Goal: Information Seeking & Learning: Learn about a topic

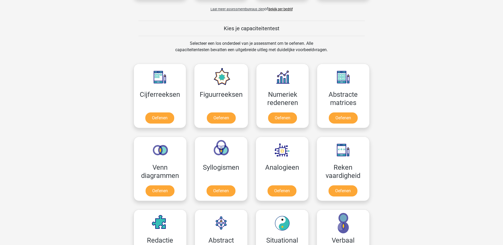
scroll to position [184, 0]
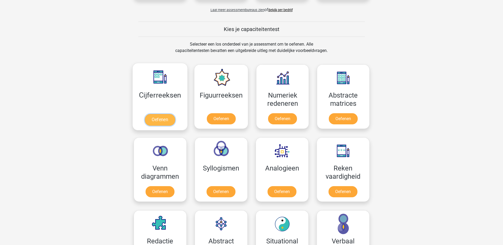
click at [160, 118] on link "Oefenen" at bounding box center [160, 120] width 30 height 12
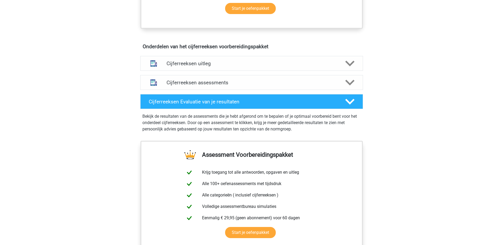
scroll to position [296, 0]
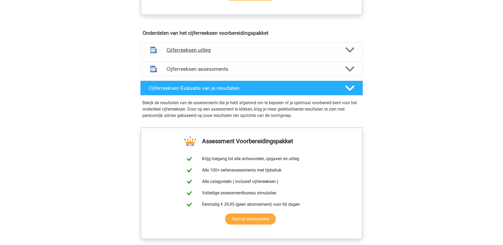
click at [352, 55] on icon at bounding box center [349, 49] width 9 height 9
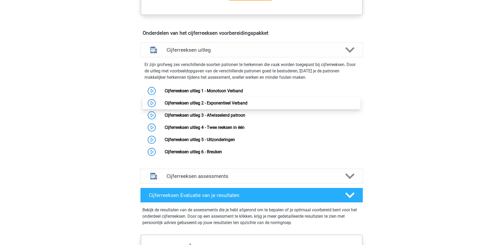
click at [165, 106] on link "Cijferreeksen uitleg 2 - Exponentieel Verband" at bounding box center [206, 103] width 83 height 5
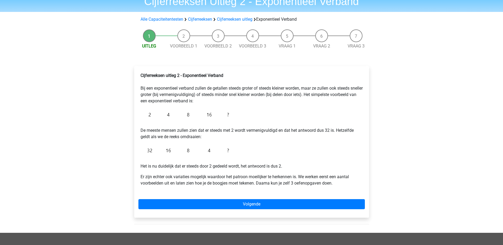
scroll to position [35, 0]
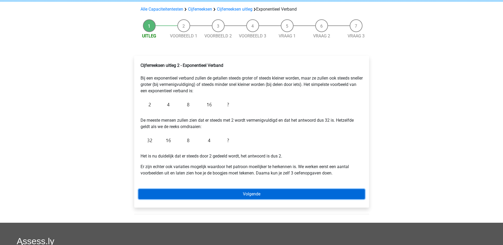
click at [268, 191] on link "Volgende" at bounding box center [251, 194] width 227 height 10
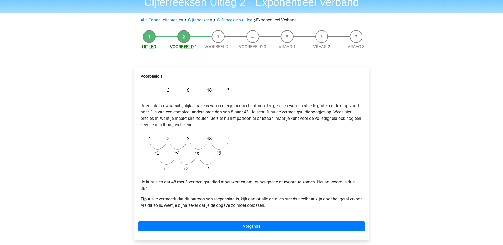
scroll to position [35, 0]
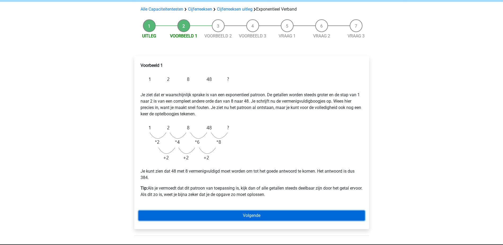
click at [223, 214] on link "Volgende" at bounding box center [251, 216] width 227 height 10
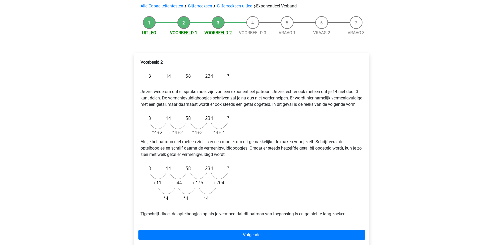
scroll to position [53, 0]
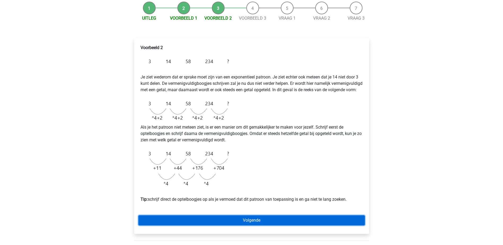
click at [226, 223] on link "Volgende" at bounding box center [251, 220] width 227 height 10
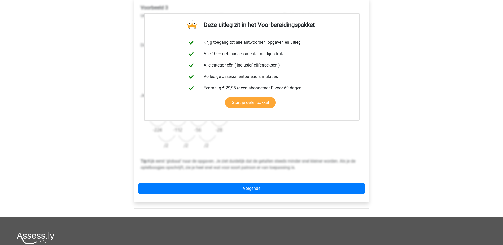
scroll to position [97, 0]
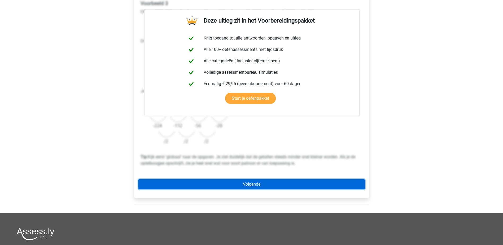
click at [252, 186] on link "Volgende" at bounding box center [251, 184] width 227 height 10
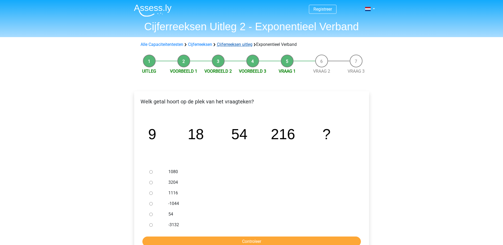
click at [230, 46] on link "Cijferreeksen uitleg" at bounding box center [235, 44] width 36 height 5
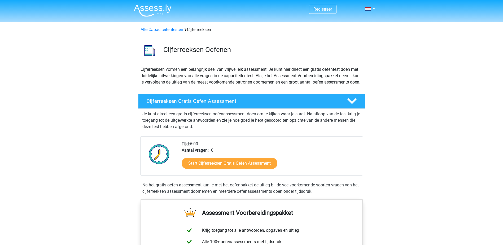
scroll to position [342, 0]
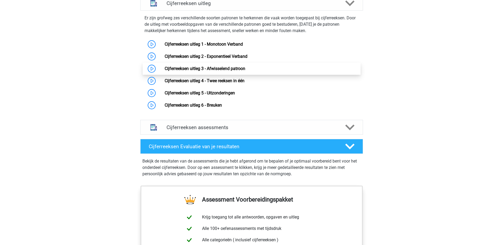
click at [205, 71] on link "Cijferreeksen uitleg 3 - Afwisselend patroon" at bounding box center [205, 68] width 81 height 5
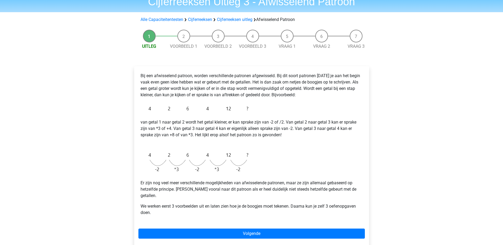
scroll to position [27, 0]
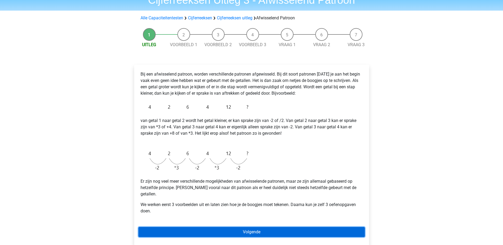
click at [231, 228] on link "Volgende" at bounding box center [251, 232] width 227 height 10
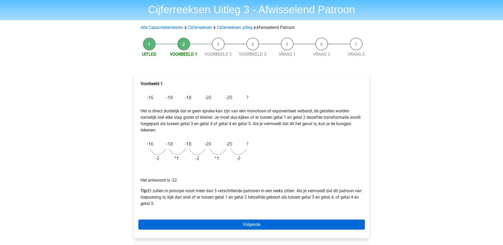
scroll to position [18, 0]
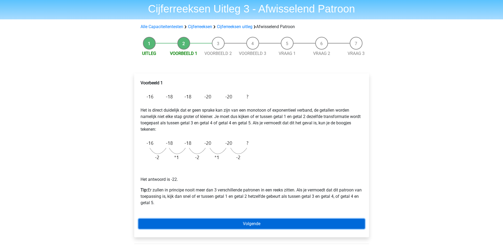
click at [238, 225] on link "Volgende" at bounding box center [251, 224] width 227 height 10
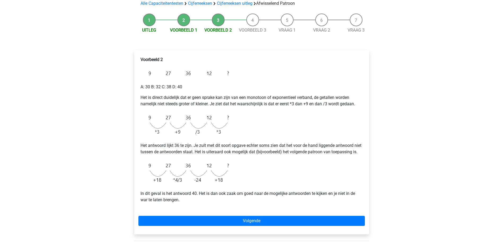
scroll to position [44, 0]
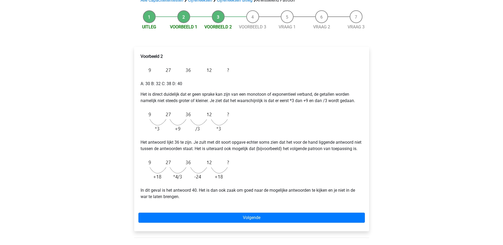
click at [274, 219] on div "Voorbeeld 2 A: 30 B: 32 C: 38 D: 40 Het is direct duidelijk dat er geen sprake …" at bounding box center [251, 139] width 235 height 184
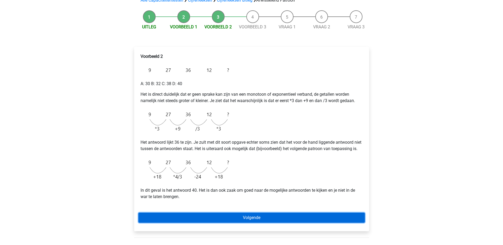
click at [294, 223] on link "Volgende" at bounding box center [251, 218] width 227 height 10
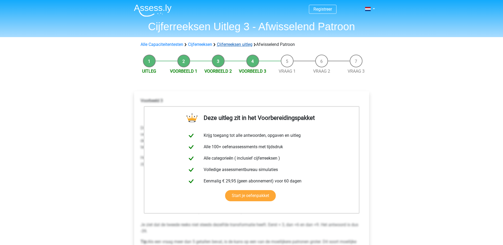
click at [238, 45] on link "Cijferreeksen uitleg" at bounding box center [235, 44] width 36 height 5
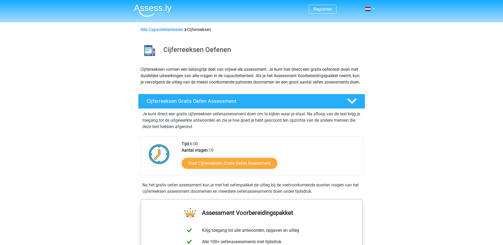
scroll to position [342, 0]
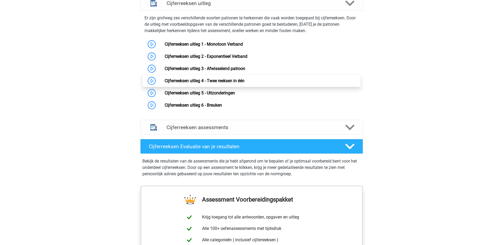
click at [217, 83] on link "Cijferreeksen uitleg 4 - Twee reeksen in één" at bounding box center [205, 80] width 80 height 5
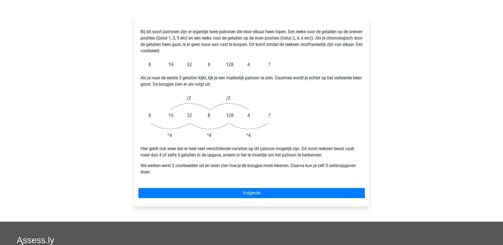
scroll to position [88, 0]
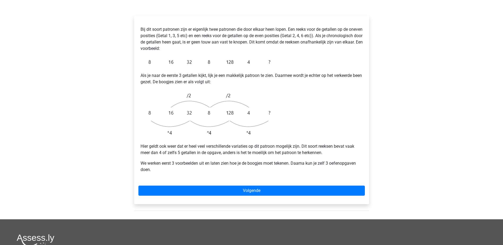
click at [218, 184] on div "Bij dit soort patronen zijn er eigenlijk twee patronen die door elkaar heen lop…" at bounding box center [251, 110] width 235 height 189
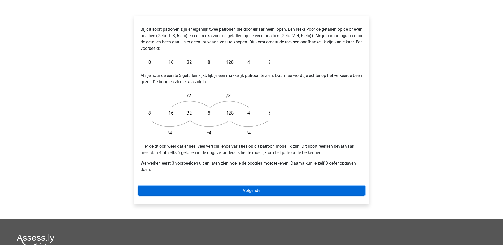
click at [219, 186] on link "Volgende" at bounding box center [251, 191] width 227 height 10
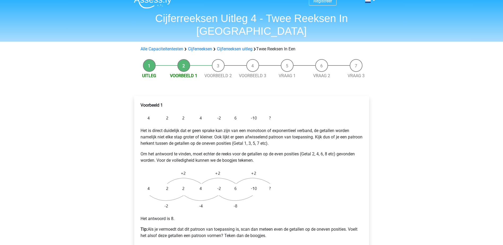
scroll to position [35, 0]
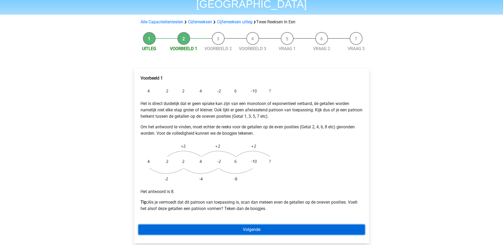
click at [212, 225] on link "Volgende" at bounding box center [251, 230] width 227 height 10
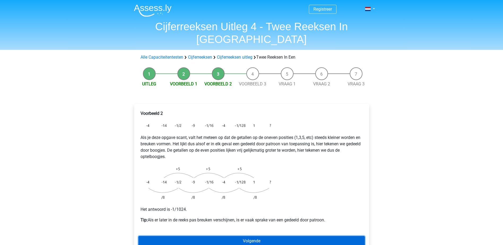
click at [214, 236] on link "Volgende" at bounding box center [251, 241] width 227 height 10
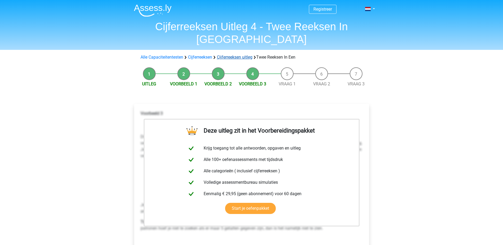
click at [228, 55] on link "Cijferreeksen uitleg" at bounding box center [235, 57] width 36 height 5
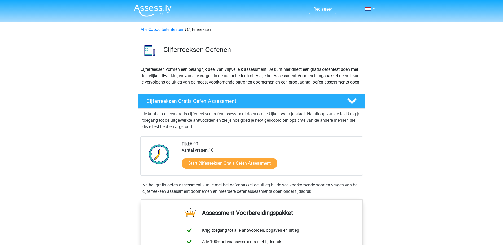
scroll to position [342, 0]
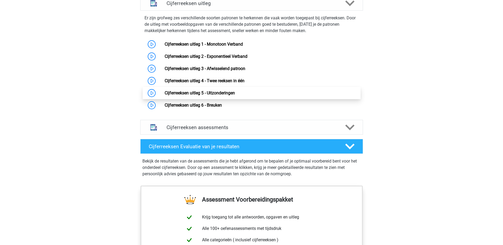
click at [224, 96] on link "Cijferreeksen uitleg 5 - Uitzonderingen" at bounding box center [200, 92] width 70 height 5
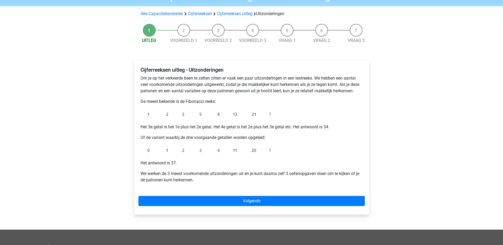
scroll to position [35, 0]
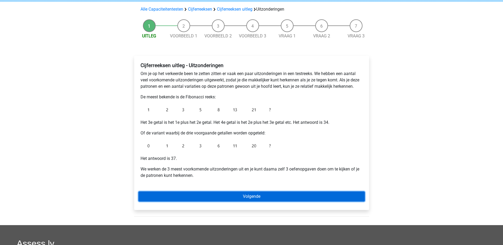
click at [209, 197] on link "Volgende" at bounding box center [251, 197] width 227 height 10
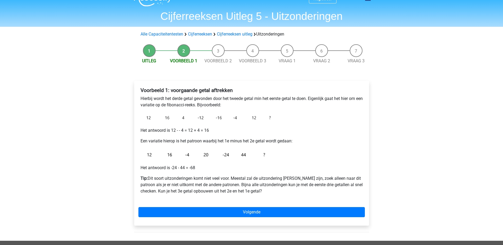
scroll to position [27, 0]
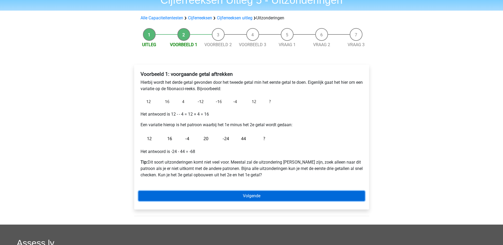
click at [223, 197] on link "Volgende" at bounding box center [251, 196] width 227 height 10
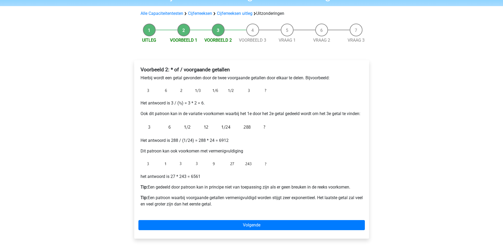
scroll to position [35, 0]
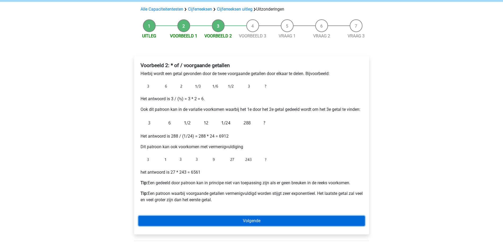
click at [208, 219] on link "Volgende" at bounding box center [251, 221] width 227 height 10
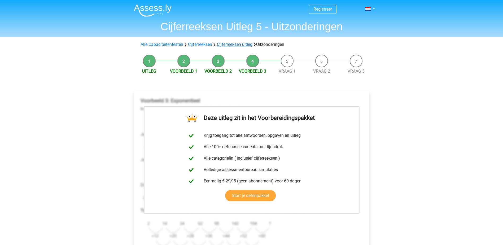
click at [221, 45] on link "Cijferreeksen uitleg" at bounding box center [235, 44] width 36 height 5
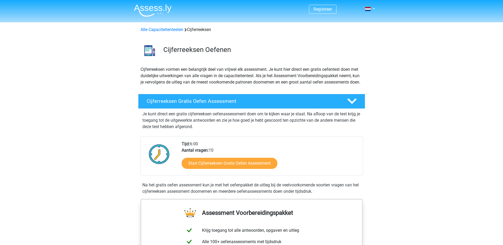
scroll to position [342, 0]
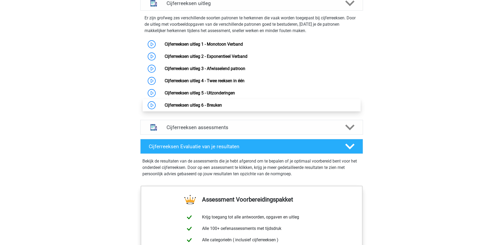
click at [206, 108] on link "Cijferreeksen uitleg 6 - Breuken" at bounding box center [193, 105] width 57 height 5
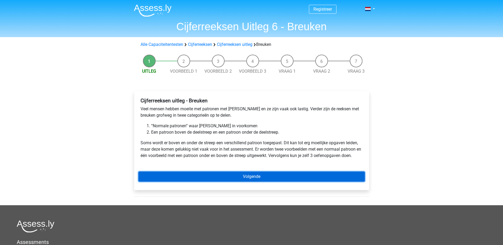
click at [209, 176] on link "Volgende" at bounding box center [251, 177] width 227 height 10
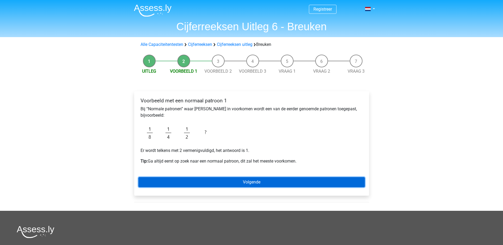
click at [243, 182] on link "Volgende" at bounding box center [251, 182] width 227 height 10
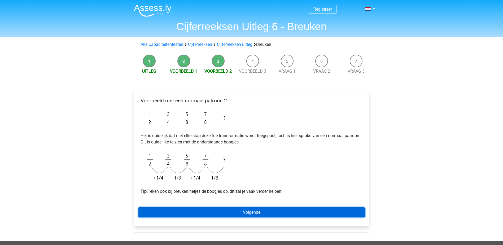
click at [238, 211] on link "Volgende" at bounding box center [251, 212] width 227 height 10
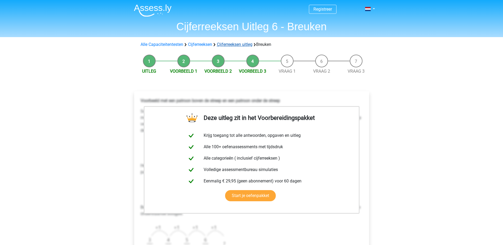
click at [223, 45] on link "Cijferreeksen uitleg" at bounding box center [235, 44] width 36 height 5
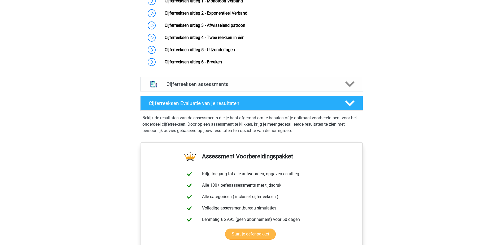
scroll to position [387, 0]
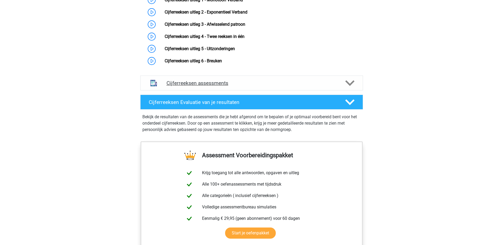
click at [353, 88] on icon at bounding box center [349, 83] width 9 height 9
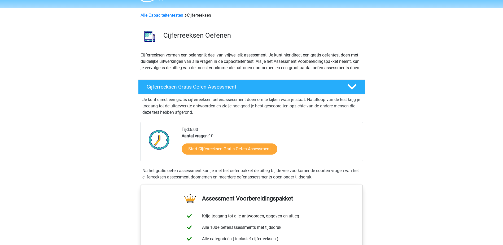
scroll to position [0, 0]
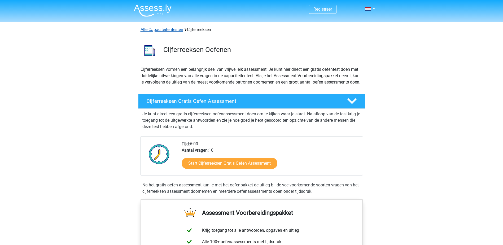
click at [155, 30] on link "Alle Capaciteitentesten" at bounding box center [162, 29] width 43 height 5
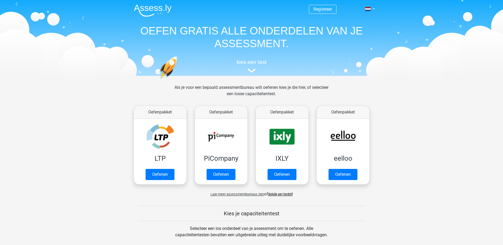
scroll to position [225, 0]
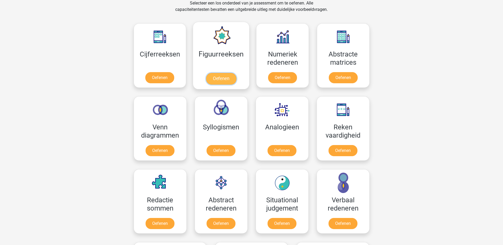
click at [219, 77] on link "Oefenen" at bounding box center [221, 79] width 30 height 12
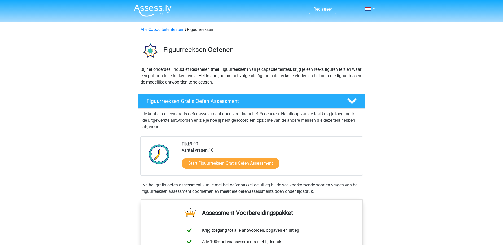
click at [234, 99] on h4 "Figuurreeksen Gratis Oefen Assessment" at bounding box center [243, 101] width 192 height 6
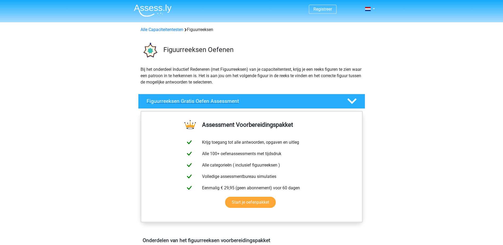
click at [234, 99] on h4 "Figuurreeksen Gratis Oefen Assessment" at bounding box center [243, 101] width 192 height 6
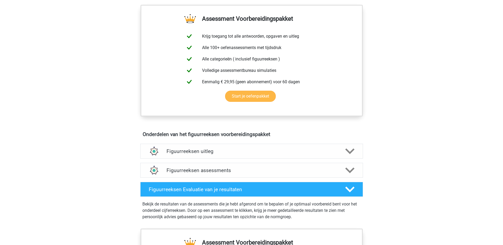
scroll to position [194, 0]
click at [224, 150] on h4 "Figuurreeksen uitleg" at bounding box center [252, 151] width 170 height 6
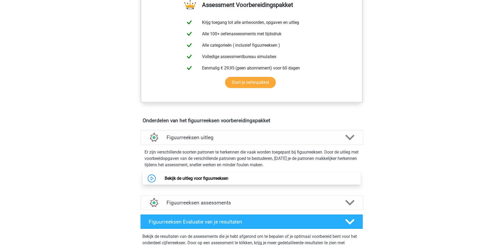
scroll to position [212, 0]
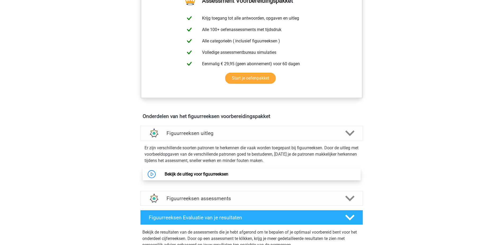
click at [171, 175] on link "Bekijk de uitleg voor figuurreeksen" at bounding box center [197, 174] width 64 height 5
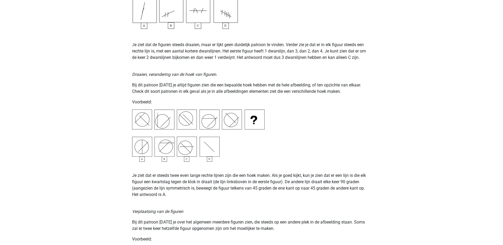
scroll to position [610, 0]
